Goal: Find specific page/section: Find specific page/section

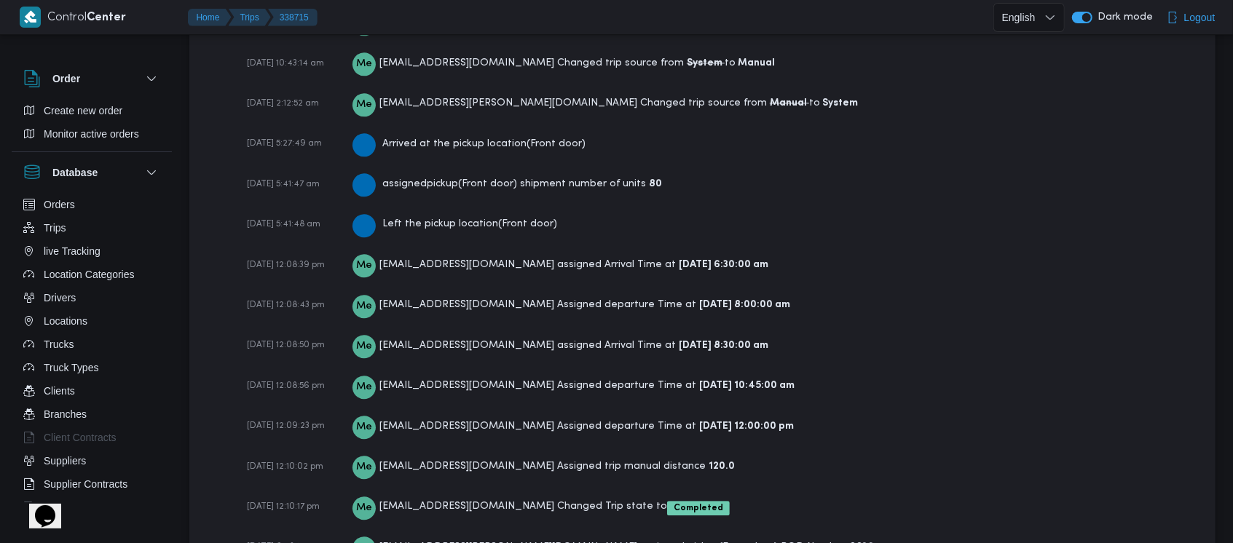
scroll to position [2396, 0]
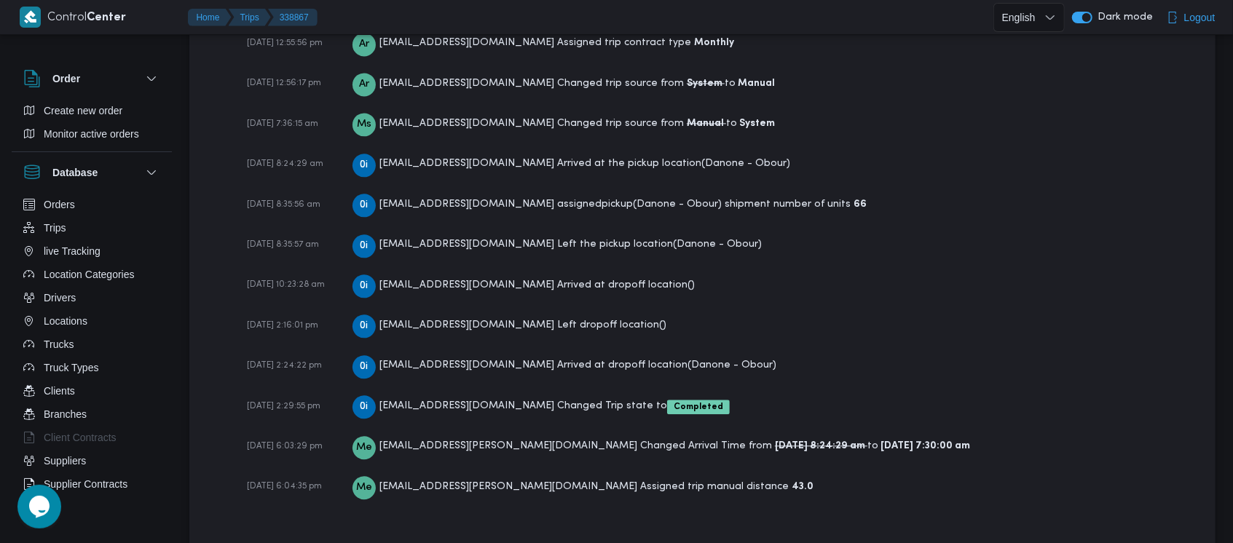
scroll to position [2220, 0]
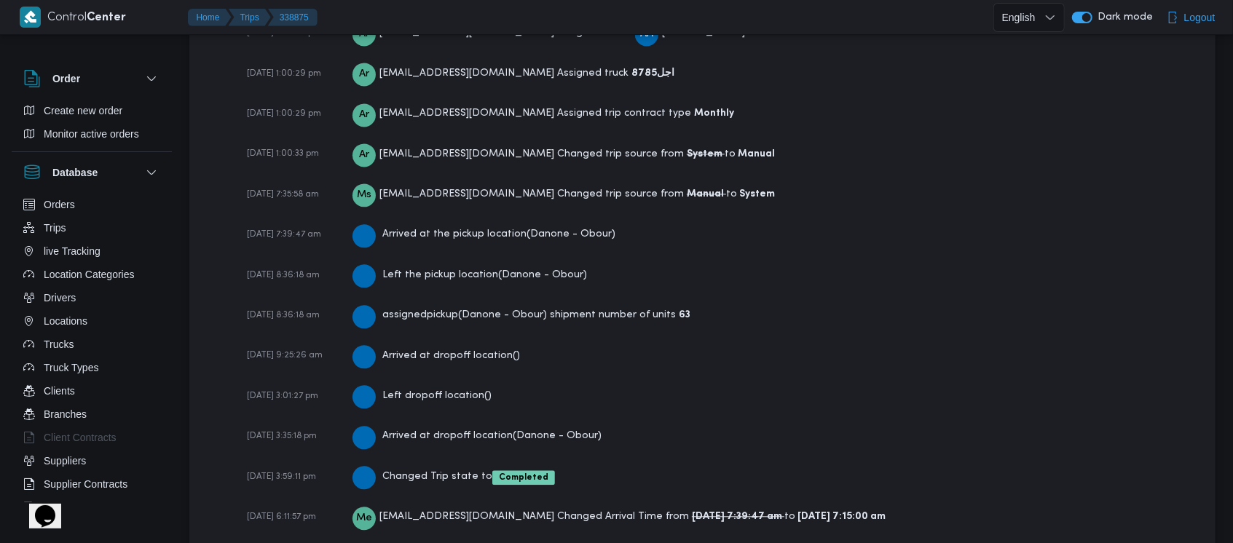
scroll to position [2220, 0]
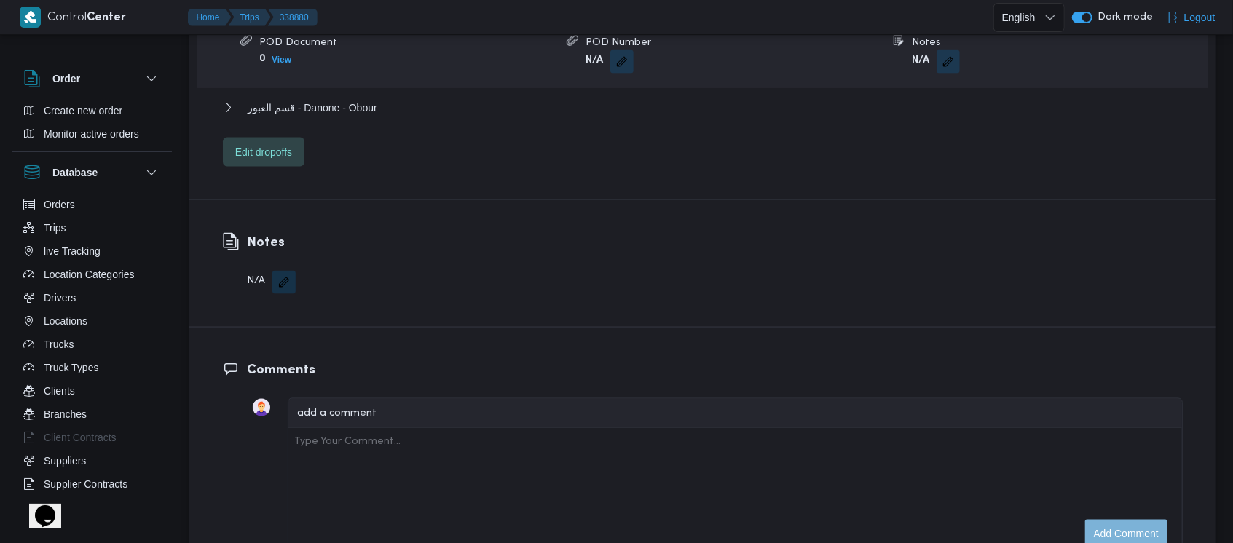
scroll to position [2261, 0]
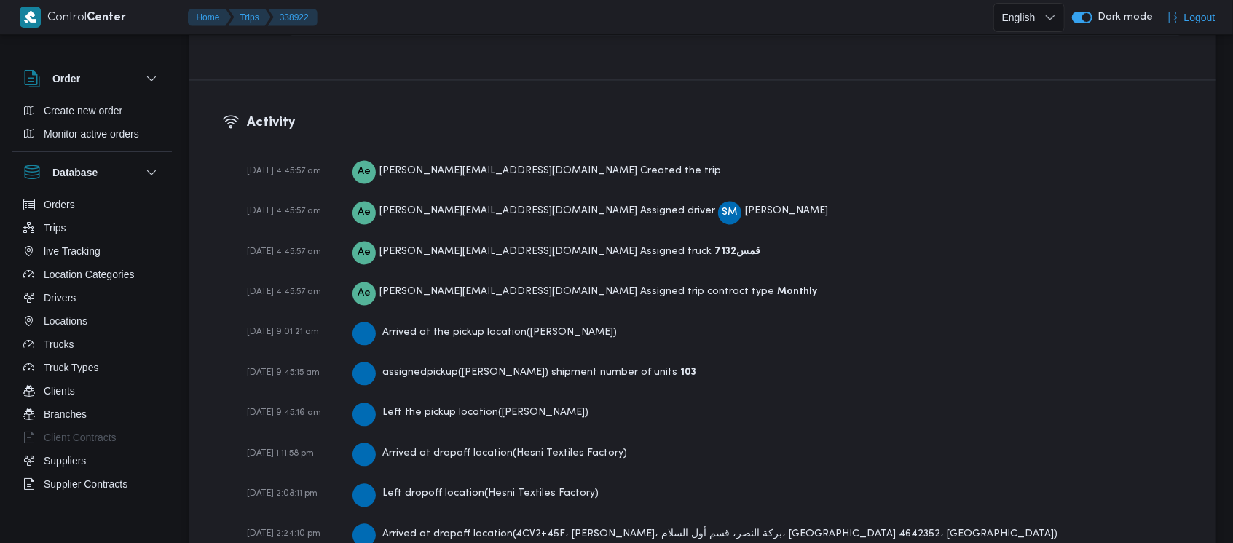
scroll to position [2379, 0]
